Goal: Task Accomplishment & Management: Manage account settings

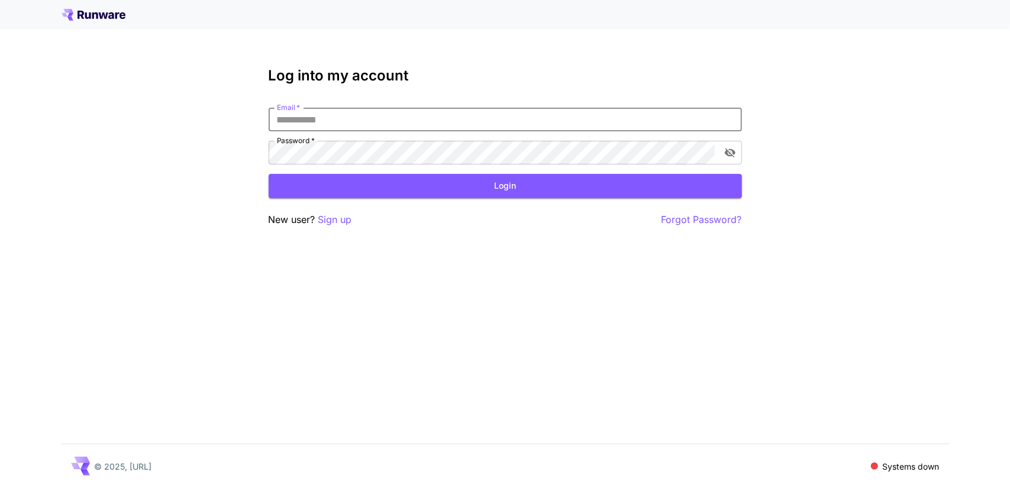
click at [381, 121] on input "Email   *" at bounding box center [506, 120] width 474 height 24
type input "**********"
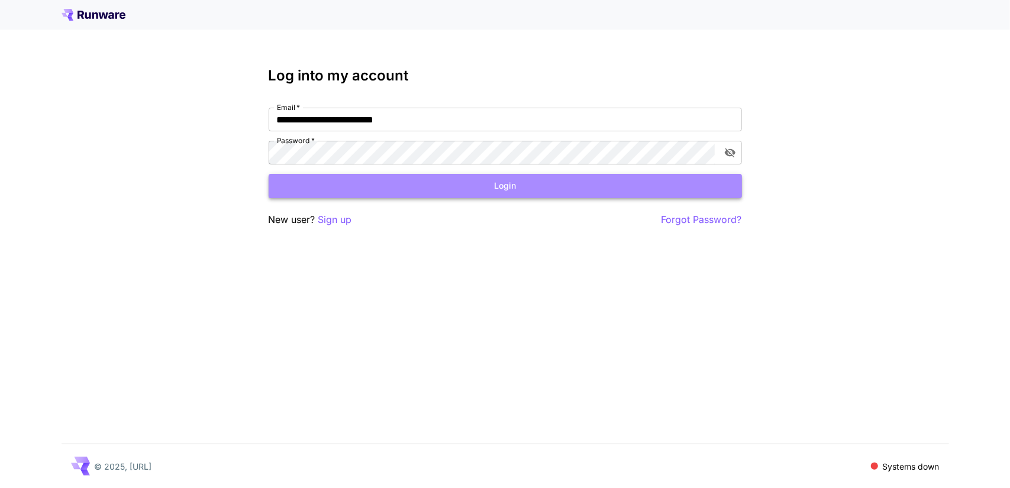
click at [498, 192] on button "Login" at bounding box center [506, 186] width 474 height 24
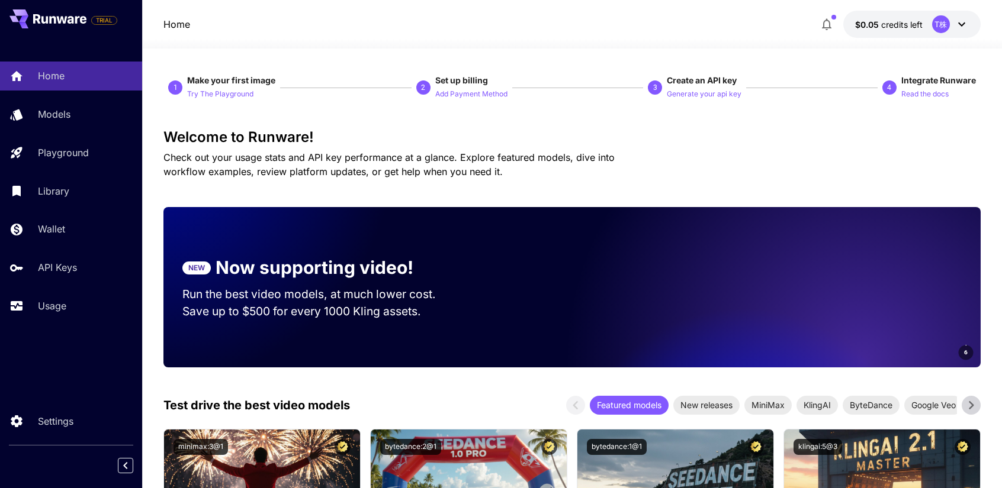
click at [878, 35] on div at bounding box center [572, 41] width 860 height 14
click at [881, 28] on span "credits left" at bounding box center [901, 25] width 41 height 10
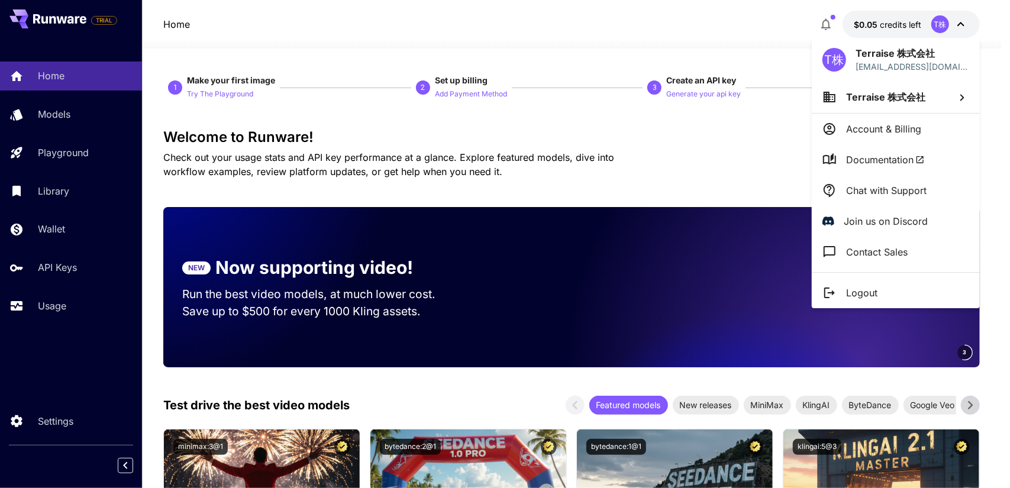
click at [817, 25] on div at bounding box center [505, 244] width 1010 height 488
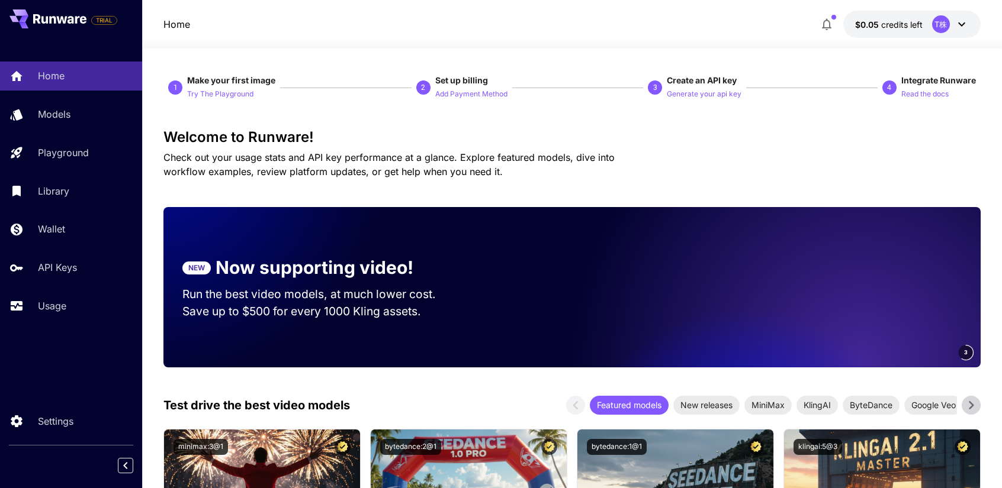
click at [822, 27] on icon "button" at bounding box center [826, 24] width 14 height 14
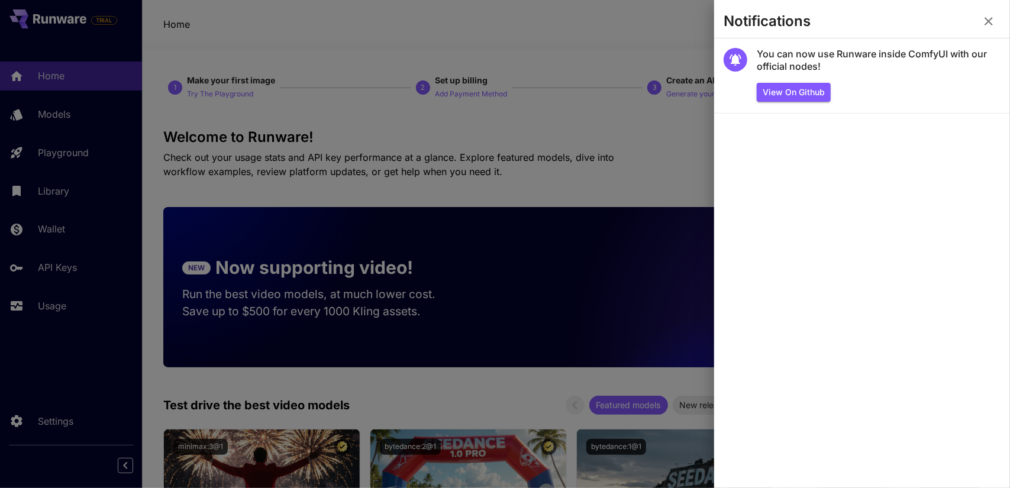
click at [984, 18] on icon "button" at bounding box center [989, 21] width 14 height 14
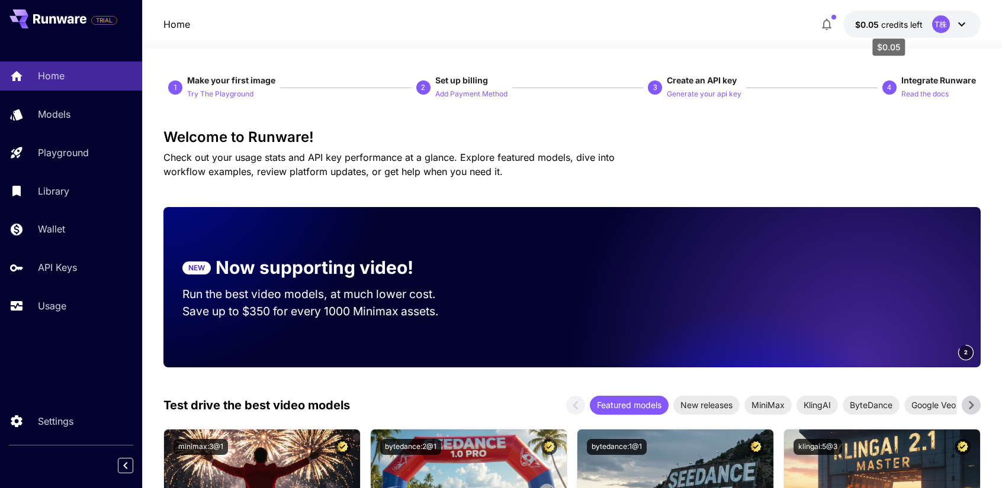
click at [920, 29] on p "$0.05 credits left" at bounding box center [888, 24] width 67 height 12
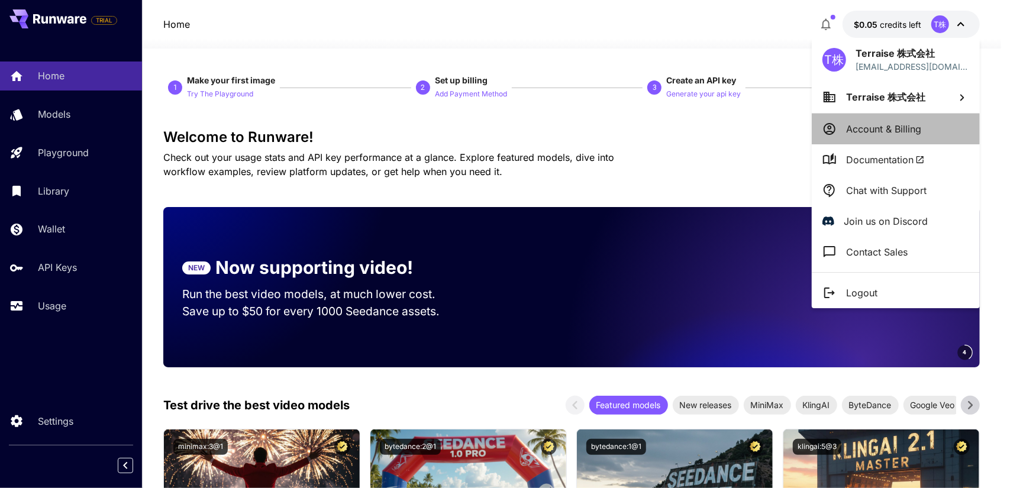
click at [918, 131] on p "Account & Billing" at bounding box center [883, 129] width 75 height 14
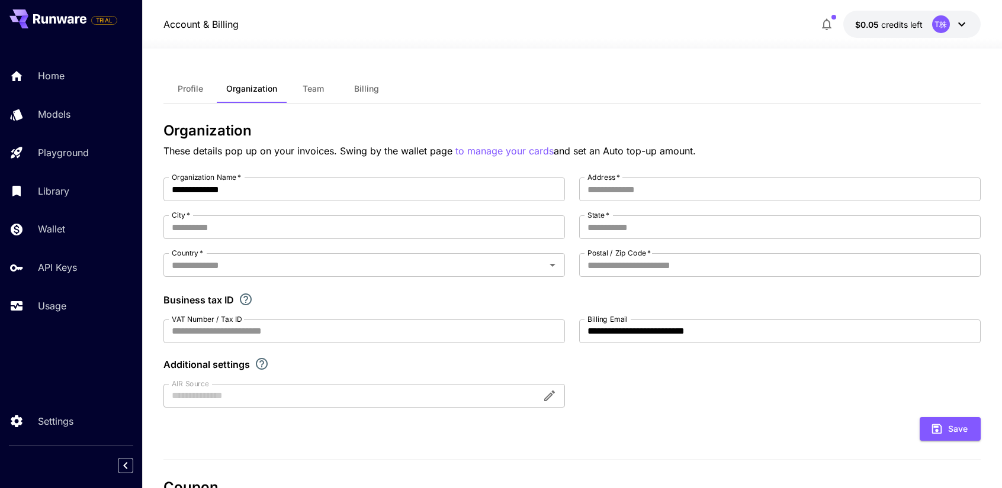
click at [30, 17] on button at bounding box center [47, 18] width 77 height 19
click at [931, 28] on button "$0.05 credits left T株" at bounding box center [911, 24] width 137 height 27
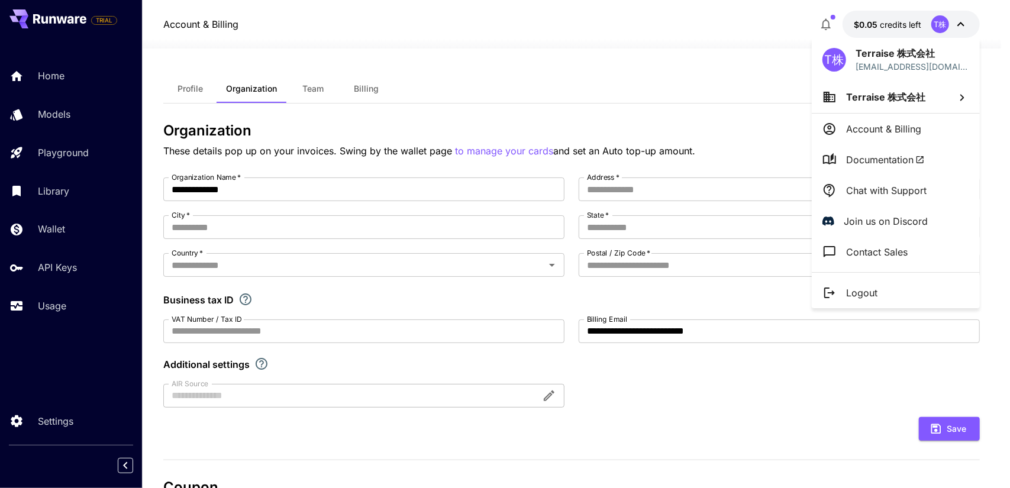
click at [54, 82] on div at bounding box center [505, 244] width 1010 height 488
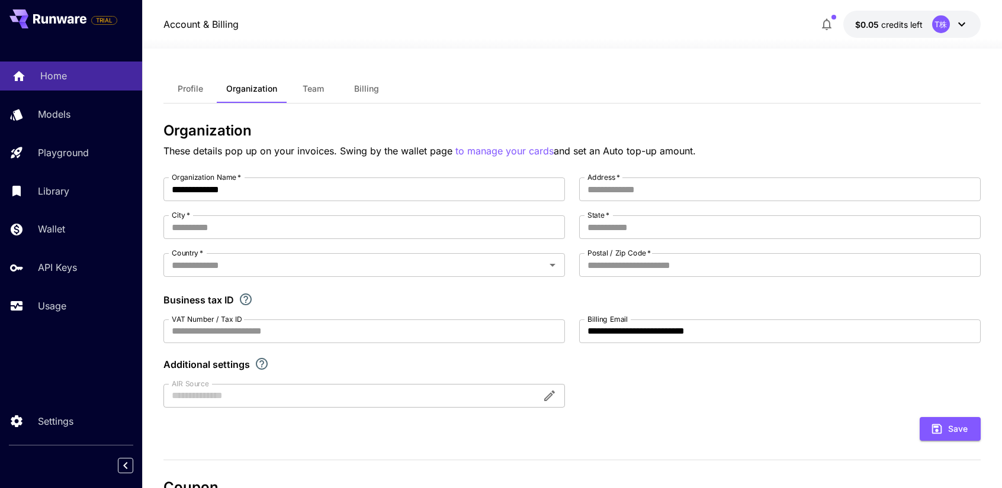
click at [59, 72] on p "Home" at bounding box center [53, 76] width 27 height 14
